Goal: Check status: Check status

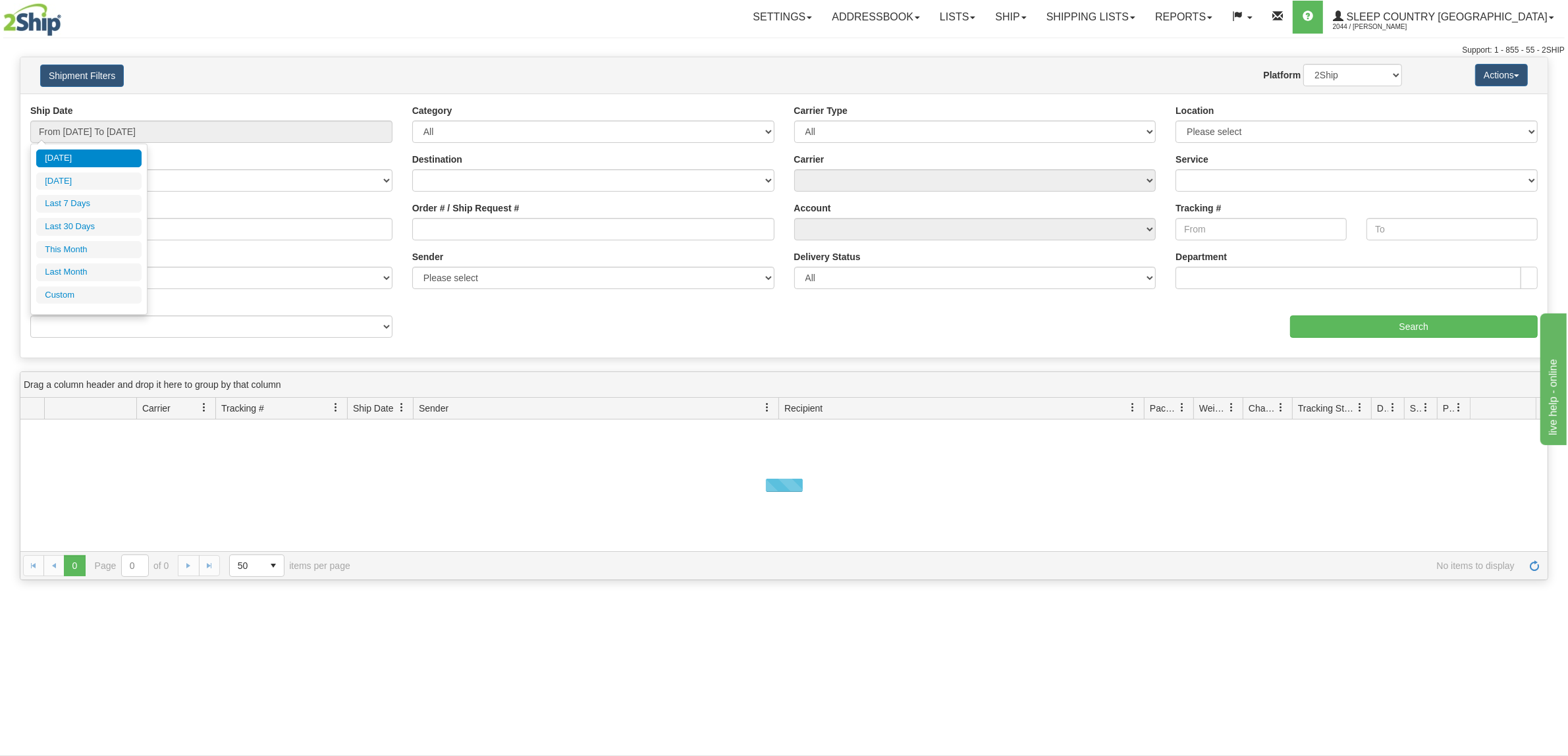
click at [116, 218] on ul "[DATE] [DATE] Last 7 Days Last 30 Days This Month Last Month Custom" at bounding box center [89, 226] width 105 height 154
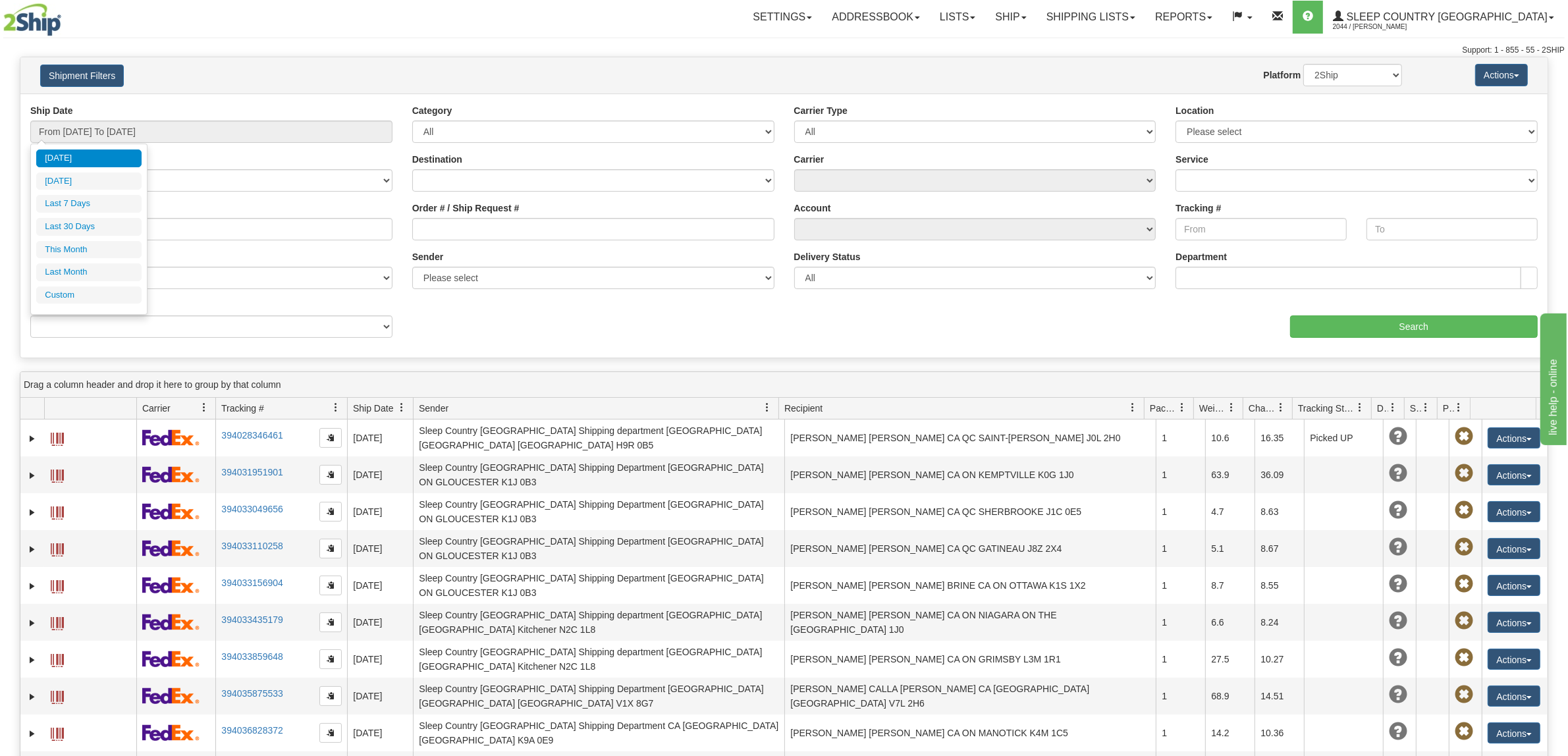
click at [144, 224] on div "[DATE] [DATE] Last 7 Days Last 30 Days This Month Last Month Custom Apply Cance…" at bounding box center [88, 229] width 118 height 171
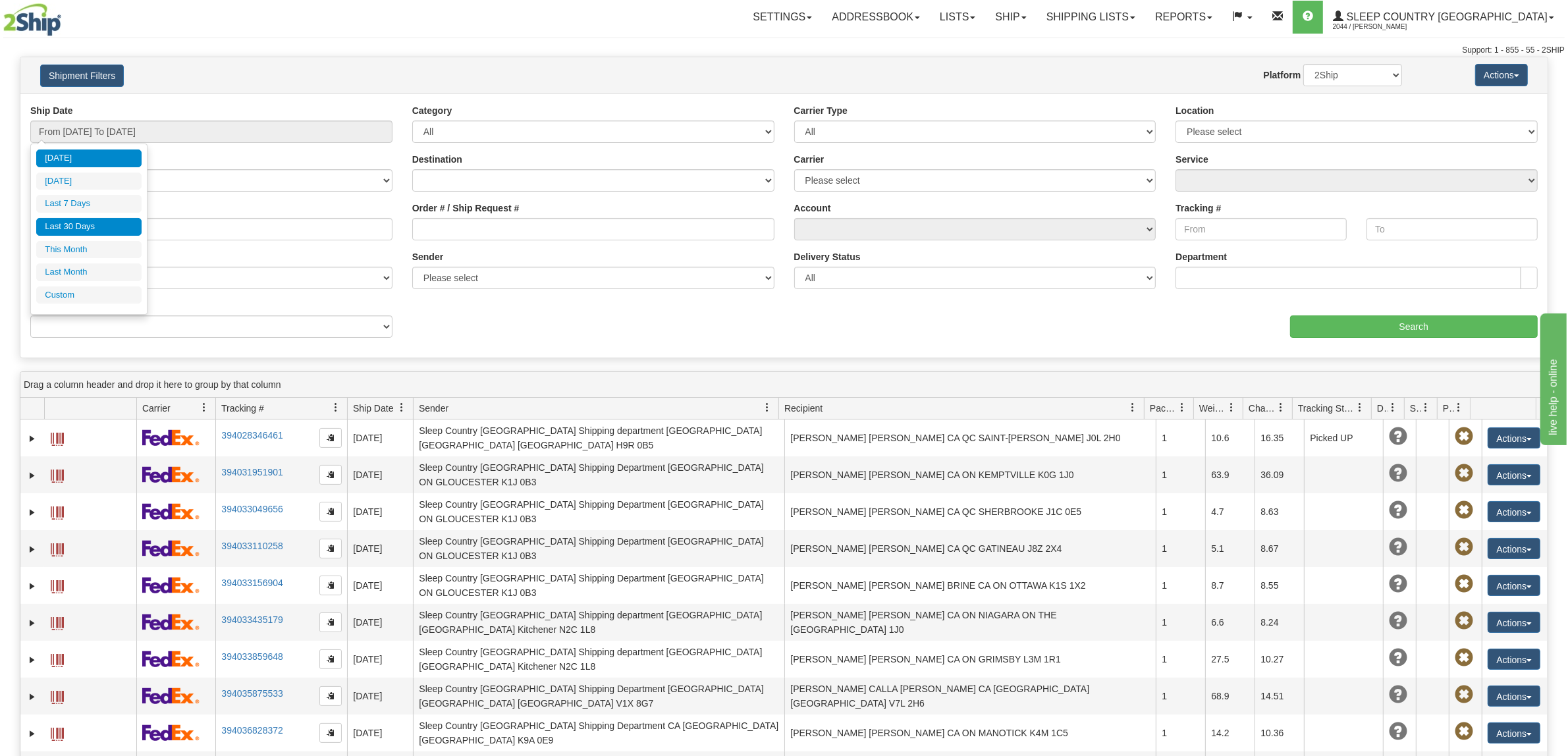
click at [126, 224] on li "Last 30 Days" at bounding box center [89, 226] width 105 height 18
type input "From [DATE] To [DATE]"
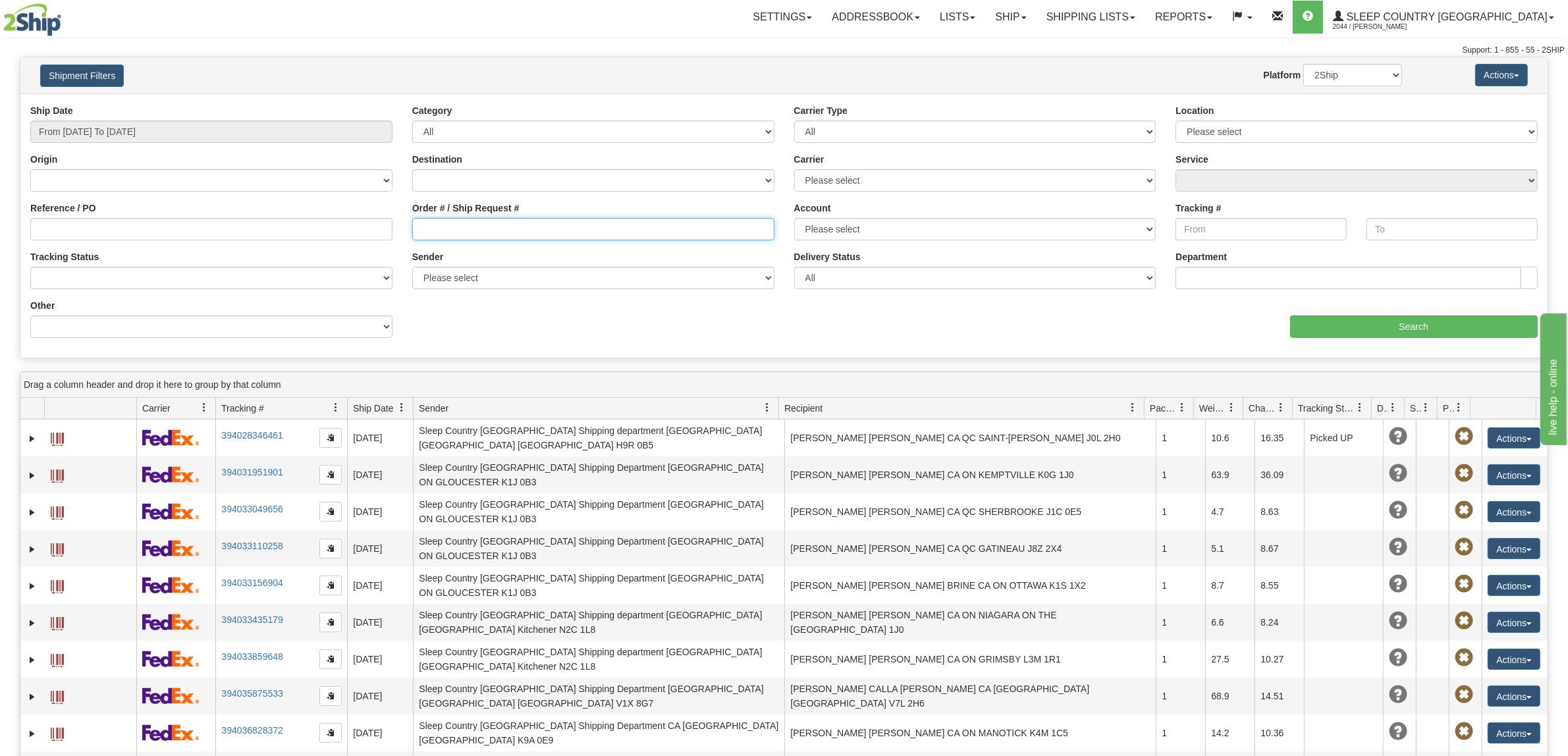
click at [560, 229] on input "Order # / Ship Request #" at bounding box center [594, 229] width 362 height 23
paste input "9007I114408"
type input "9007I114408"
click at [1462, 334] on input "Search" at bounding box center [1415, 327] width 248 height 23
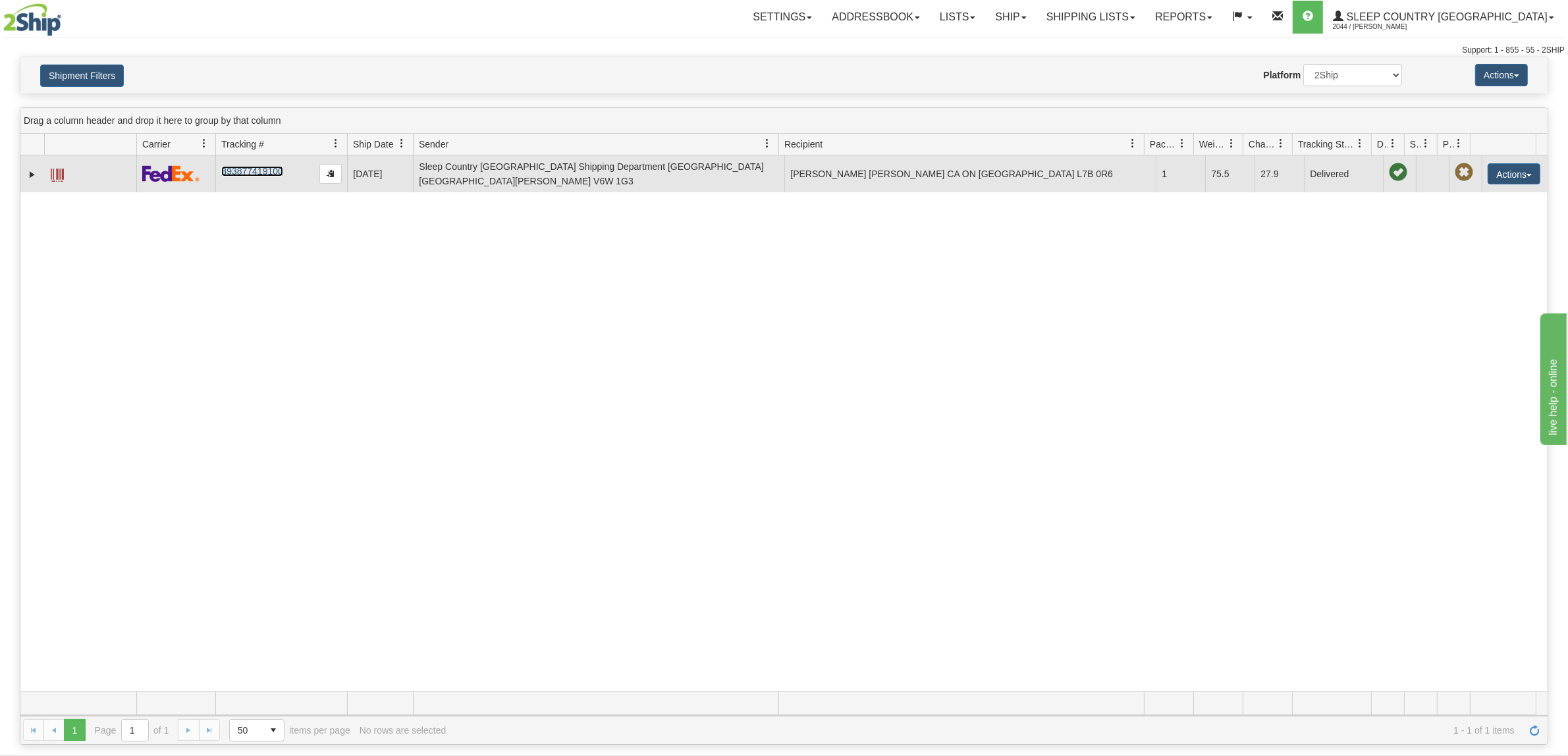
click at [267, 169] on link "393877419100" at bounding box center [252, 171] width 61 height 10
